Goal: Find specific page/section: Find specific page/section

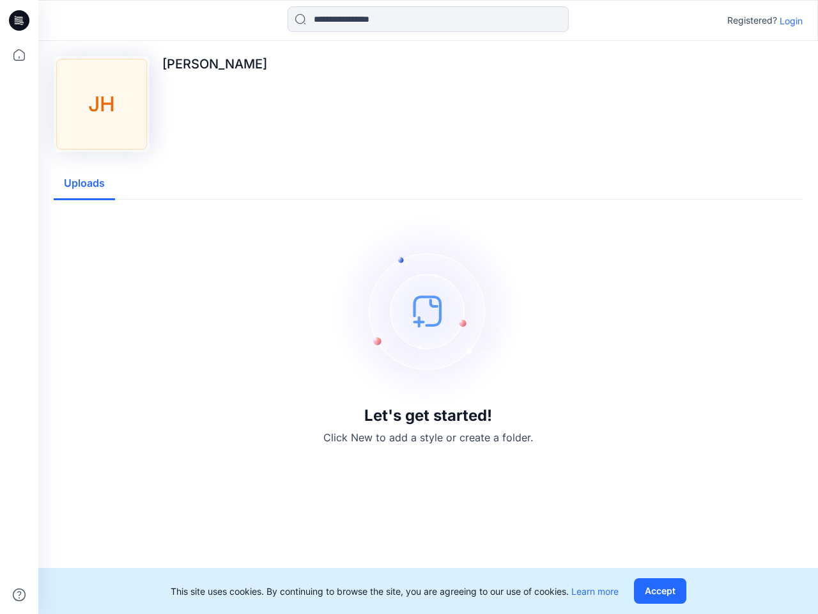
click at [409, 307] on img at bounding box center [428, 311] width 192 height 192
click at [20, 20] on icon at bounding box center [21, 20] width 5 height 1
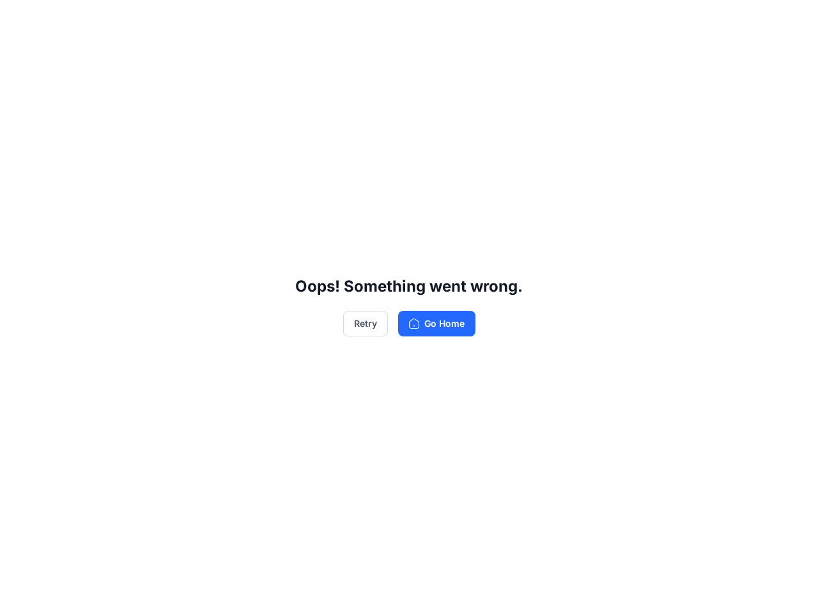
click at [19, 594] on div "Oops! Something went wrong. Retry Go Home" at bounding box center [409, 307] width 818 height 614
click at [428, 19] on div "Oops! Something went wrong. Retry Go Home" at bounding box center [409, 307] width 818 height 614
click at [791, 20] on div "Oops! Something went wrong. Retry Go Home" at bounding box center [409, 307] width 818 height 614
click at [84, 183] on div "Oops! Something went wrong. Retry Go Home" at bounding box center [409, 307] width 818 height 614
click at [663, 591] on div "Oops! Something went wrong. Retry Go Home" at bounding box center [409, 307] width 818 height 614
